Goal: Navigation & Orientation: Find specific page/section

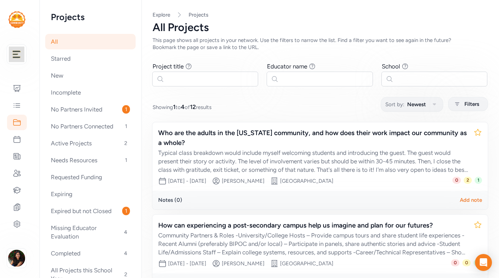
scroll to position [227, 0]
click at [112, 111] on div "No Partners Invited 1" at bounding box center [90, 110] width 90 height 16
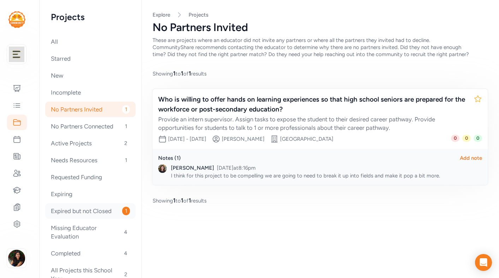
click at [92, 214] on div "Expired but not Closed 1" at bounding box center [90, 211] width 90 height 16
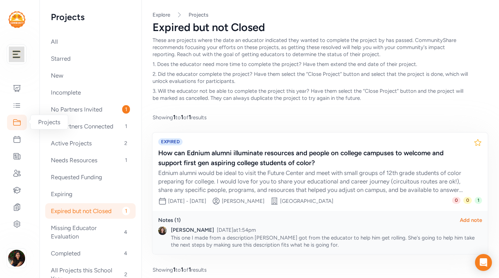
click at [15, 123] on icon at bounding box center [17, 122] width 8 height 8
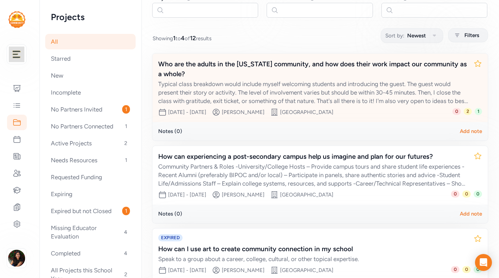
scroll to position [70, 0]
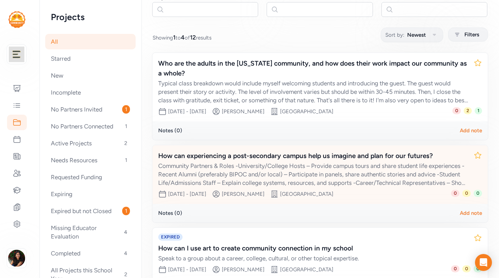
click at [286, 176] on div "Community Partners & Roles -University/College Hosts – Provide campus tours and…" at bounding box center [313, 174] width 310 height 25
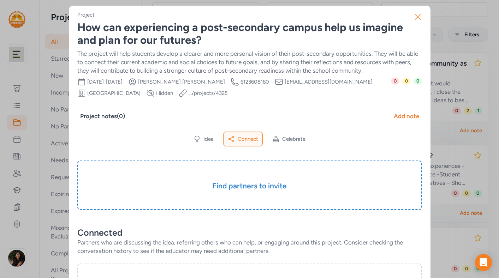
click at [418, 17] on icon "button" at bounding box center [418, 17] width 6 height 6
